Goal: Information Seeking & Learning: Learn about a topic

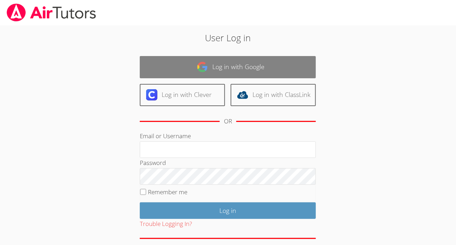
click at [240, 70] on link "Log in with Google" at bounding box center [228, 67] width 176 height 22
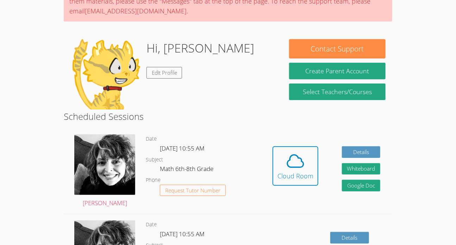
scroll to position [75, 0]
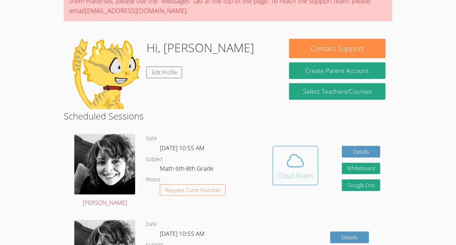
click at [287, 169] on icon at bounding box center [296, 161] width 20 height 20
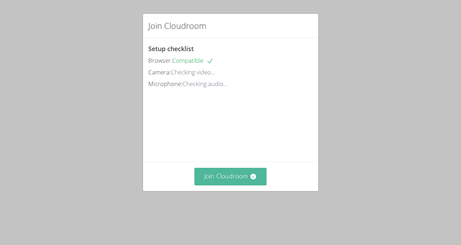
click at [238, 185] on button "Join Cloudroom" at bounding box center [230, 176] width 72 height 17
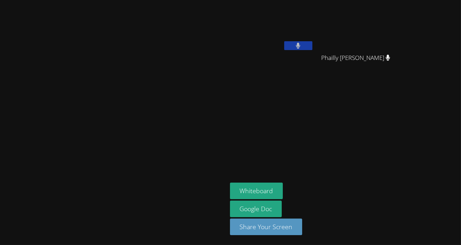
click at [314, 40] on video at bounding box center [272, 26] width 84 height 47
click at [312, 49] on button at bounding box center [298, 45] width 28 height 9
click at [312, 48] on button at bounding box center [298, 45] width 28 height 9
click at [312, 49] on button at bounding box center [298, 45] width 28 height 9
click at [400, 20] on video at bounding box center [359, 26] width 84 height 47
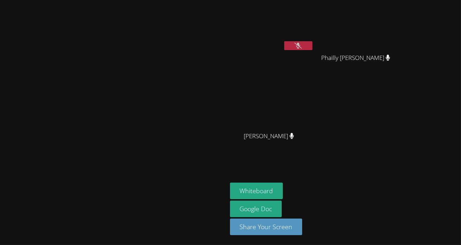
click at [312, 46] on button at bounding box center [298, 45] width 28 height 9
click at [312, 49] on button at bounding box center [298, 45] width 28 height 9
click at [314, 49] on video at bounding box center [272, 26] width 84 height 47
click at [312, 42] on button at bounding box center [298, 45] width 28 height 9
click at [312, 48] on button at bounding box center [298, 45] width 28 height 9
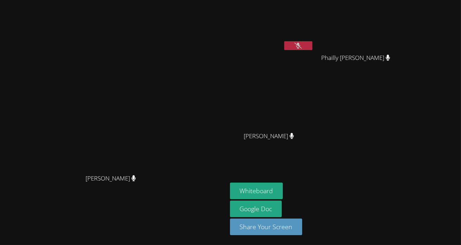
click at [314, 38] on video at bounding box center [272, 26] width 84 height 47
click at [314, 54] on div "[PERSON_NAME] [PERSON_NAME]" at bounding box center [272, 40] width 84 height 75
click at [302, 44] on icon at bounding box center [297, 46] width 7 height 6
click at [312, 41] on button at bounding box center [298, 45] width 28 height 9
click at [283, 183] on button "Whiteboard" at bounding box center [256, 190] width 53 height 17
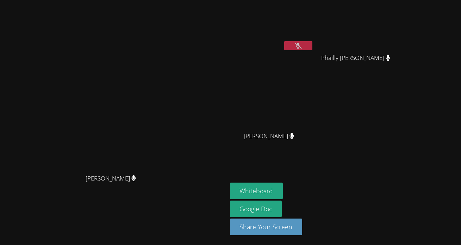
click at [306, 42] on button at bounding box center [298, 45] width 28 height 9
click at [400, 26] on video at bounding box center [359, 26] width 84 height 47
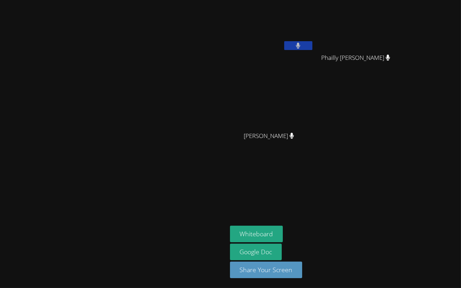
drag, startPoint x: 434, startPoint y: 278, endPoint x: 270, endPoint y: 235, distance: 170.0
click at [270, 235] on video at bounding box center [230, 144] width 461 height 288
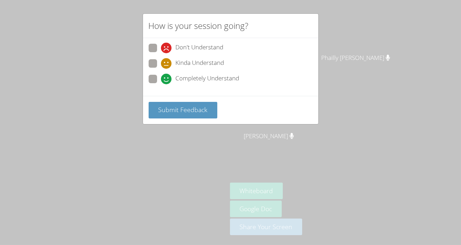
click at [161, 84] on span at bounding box center [161, 84] width 0 height 0
click at [161, 78] on input "Completely Understand" at bounding box center [164, 78] width 6 height 6
radio input "true"
click at [182, 104] on button "Submit Feedback" at bounding box center [183, 110] width 69 height 17
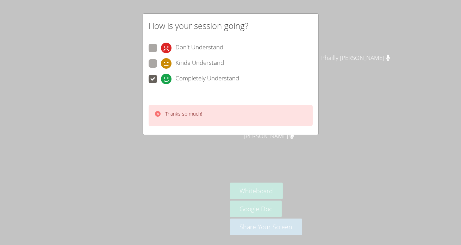
click at [188, 110] on p "Thanks so much!" at bounding box center [183, 113] width 37 height 7
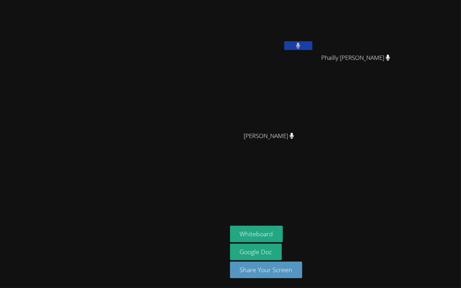
click at [272, 166] on video at bounding box center [230, 144] width 461 height 288
click at [267, 165] on video at bounding box center [230, 144] width 461 height 288
